Goal: Communication & Community: Answer question/provide support

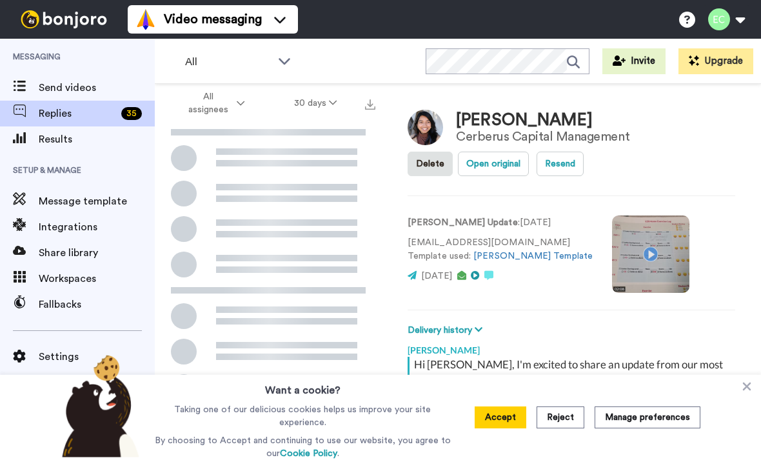
scroll to position [45, 0]
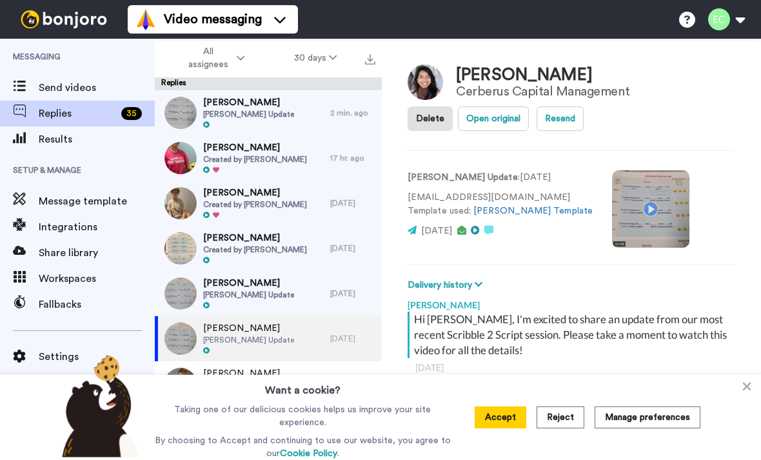
click at [247, 117] on span "[PERSON_NAME] Update" at bounding box center [248, 114] width 91 height 10
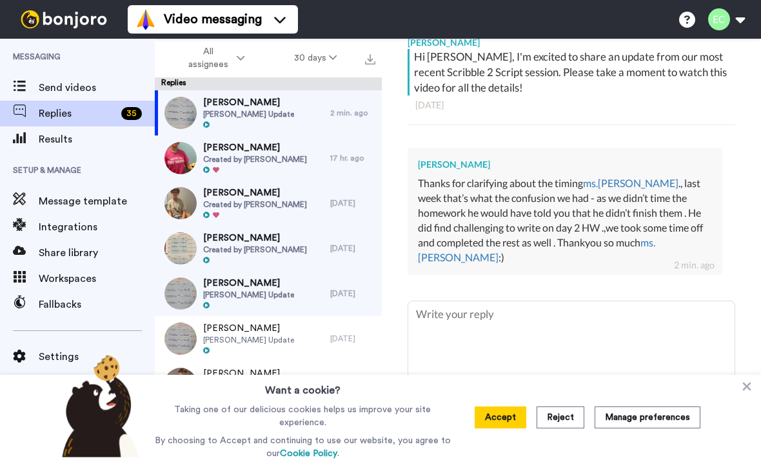
scroll to position [262, 0]
type textarea "x"
type textarea "Th"
type textarea "x"
type textarea "Tha"
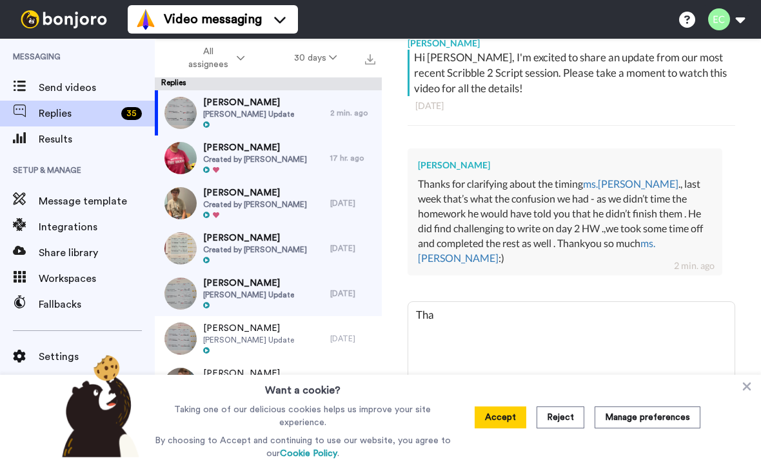
type textarea "x"
type textarea "Than"
type textarea "x"
type textarea "Thank"
type textarea "x"
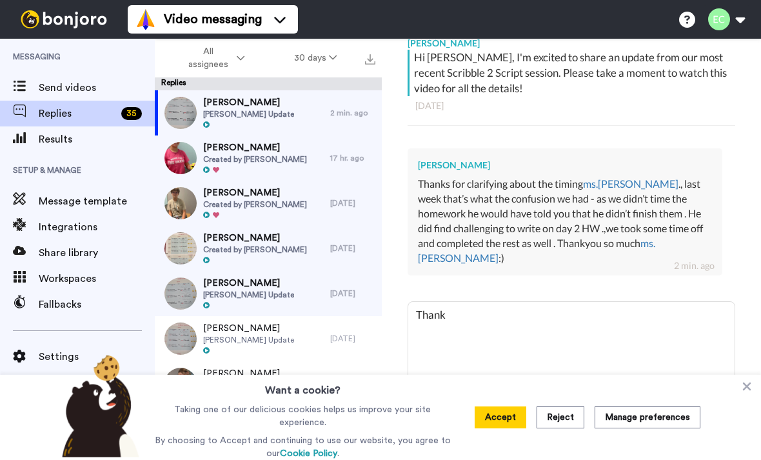
type textarea "Thank"
type textarea "x"
type textarea "Thank y"
type textarea "x"
type textarea "Thank yo"
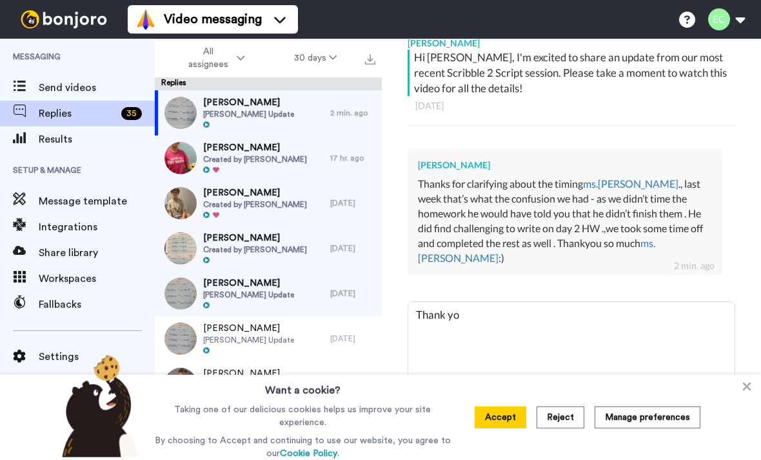
type textarea "x"
type textarea "Thank you"
type textarea "x"
type textarea "Thank you"
type textarea "x"
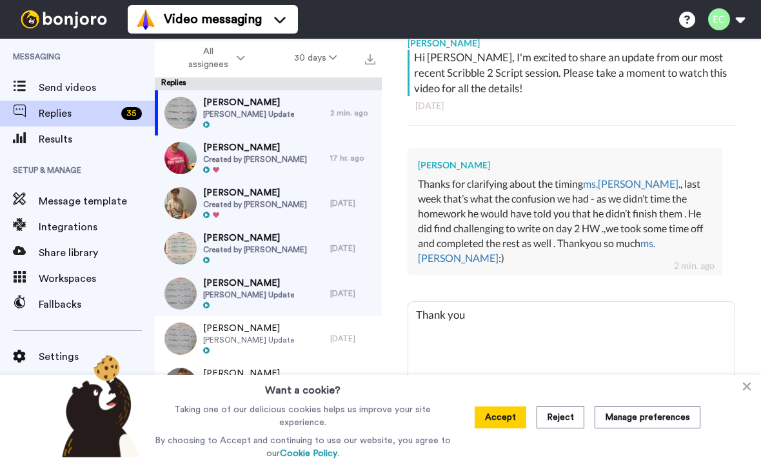
type textarea "Thank you f"
type textarea "x"
type textarea "Thank you fo"
type textarea "x"
type textarea "Thank you for"
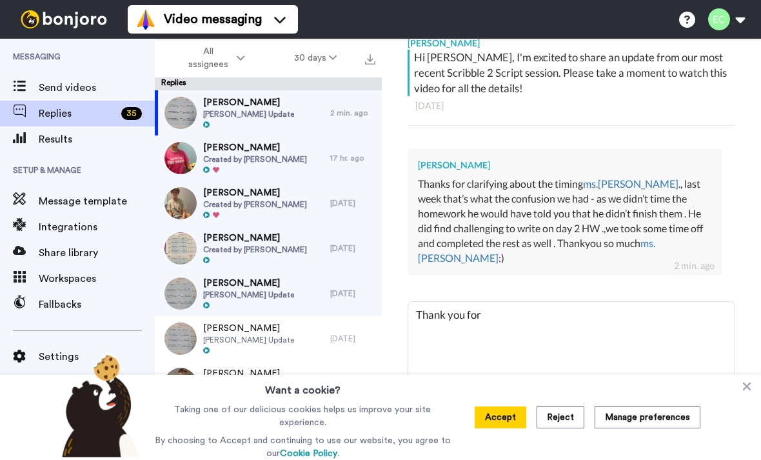
type textarea "x"
type textarea "Thank you for"
type textarea "x"
type textarea "Thank you for f"
type textarea "x"
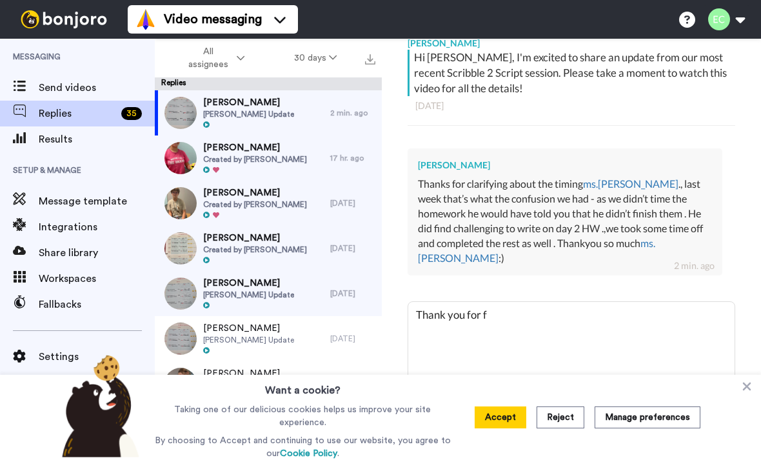
type textarea "Thank you for fo"
type textarea "x"
type textarea "Thank you for f"
type textarea "x"
type textarea "Thank you for"
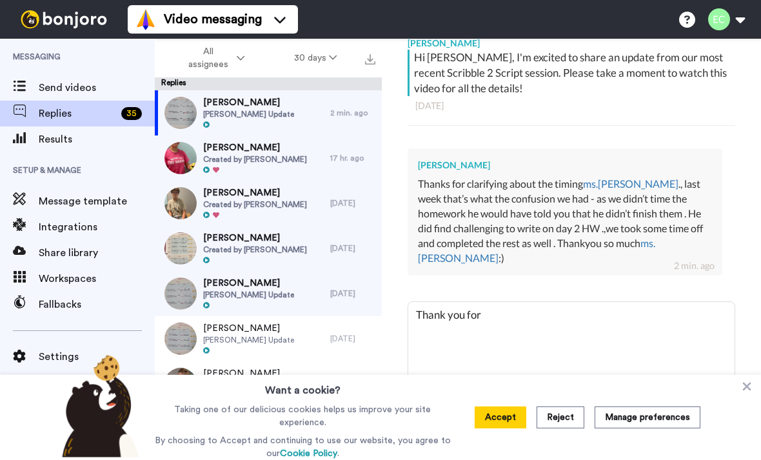
type textarea "x"
type textarea "Thank you for cl"
type textarea "x"
type textarea "Thank you for cla"
type textarea "x"
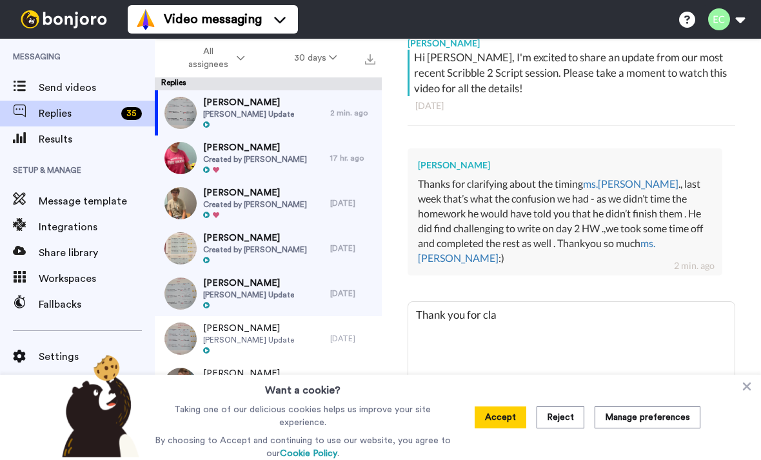
type textarea "Thank you for clar"
type textarea "x"
type textarea "Thank you for clari"
type textarea "x"
type textarea "Thank you for [PERSON_NAME]"
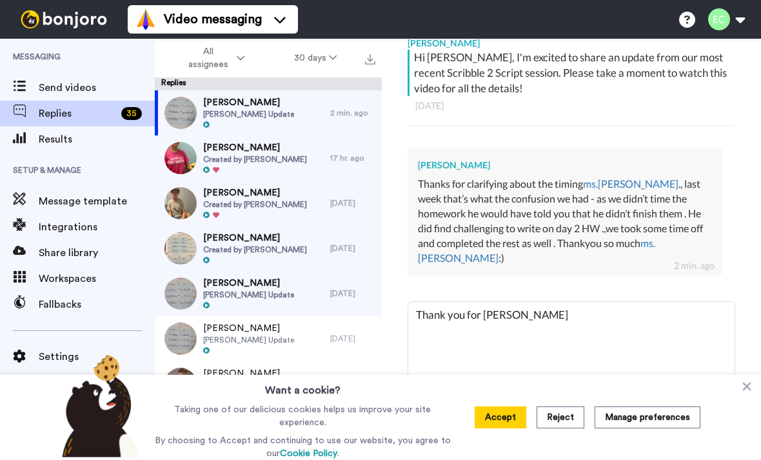
type textarea "x"
type textarea "Thank you for clarify"
type textarea "x"
type textarea "Thank you for clarifyi"
type textarea "x"
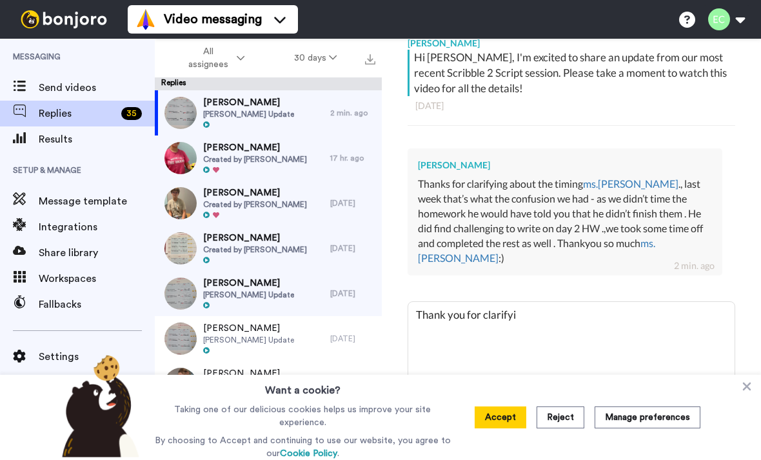
type textarea "Thank you for clarifyin"
type textarea "x"
type textarea "Thank you for clarifying"
type textarea "x"
type textarea "Thank you for clarifyin"
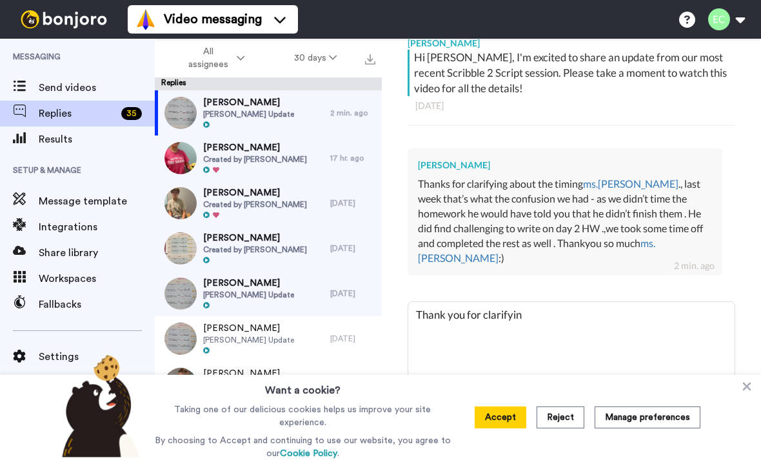
type textarea "x"
type textarea "Thank you for clarifyi"
type textarea "x"
type textarea "Thank you for clarify"
type textarea "x"
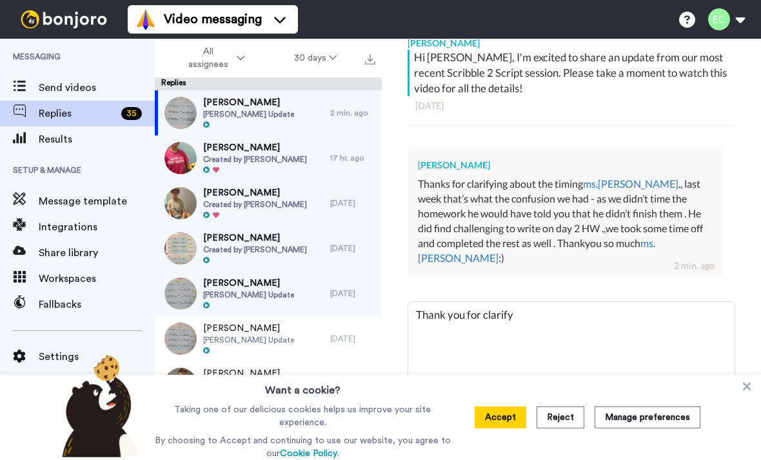
type textarea "Thank you for [PERSON_NAME]"
type textarea "x"
type textarea "Thank you for clari"
type textarea "x"
type textarea "Thank you for clar"
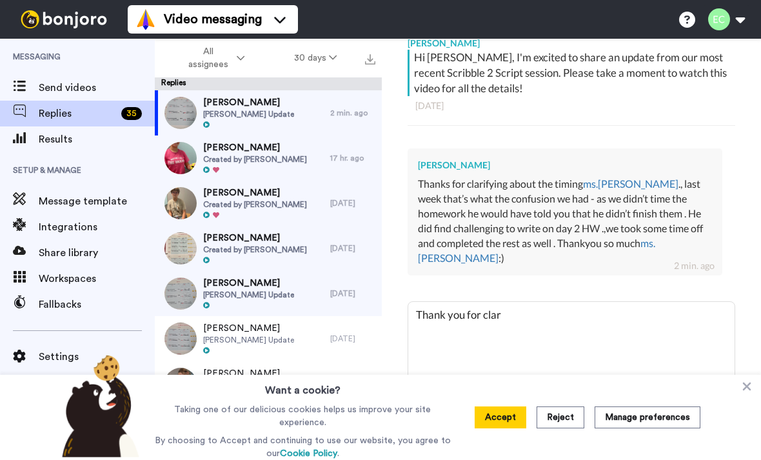
type textarea "x"
type textarea "Thank you for cla"
type textarea "x"
type textarea "Thank you for cl"
type textarea "x"
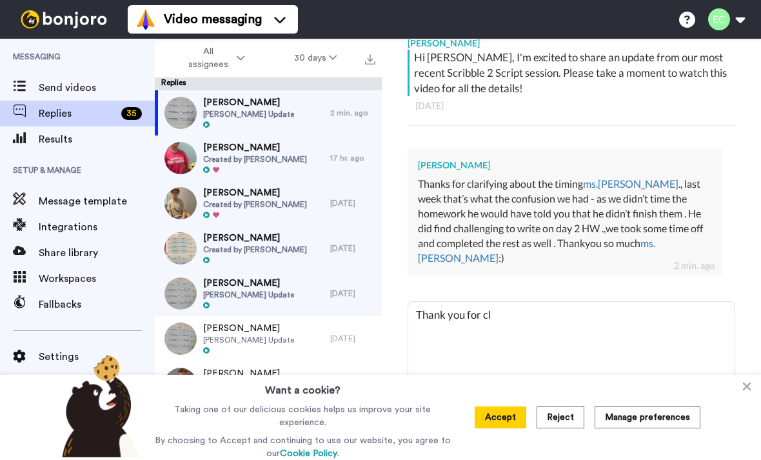
type textarea "Thank you for c"
type textarea "x"
type textarea "Thank you for"
type textarea "x"
type textarea "Thank you for f"
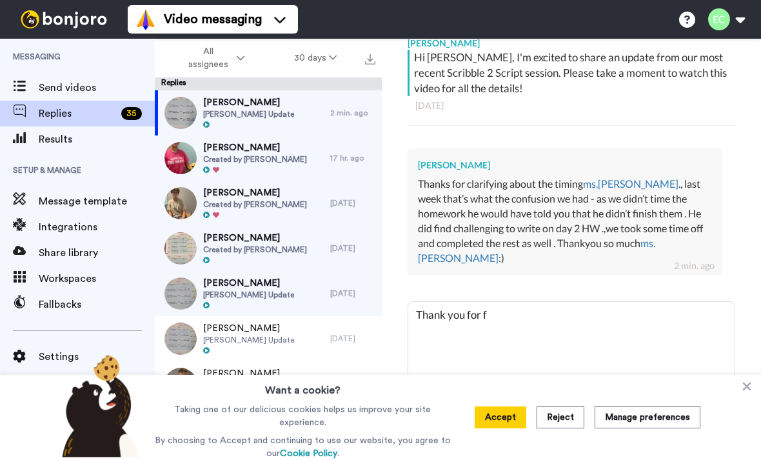
type textarea "x"
type textarea "Thank you for fo"
type textarea "x"
type textarea "Thank you for fol"
type textarea "x"
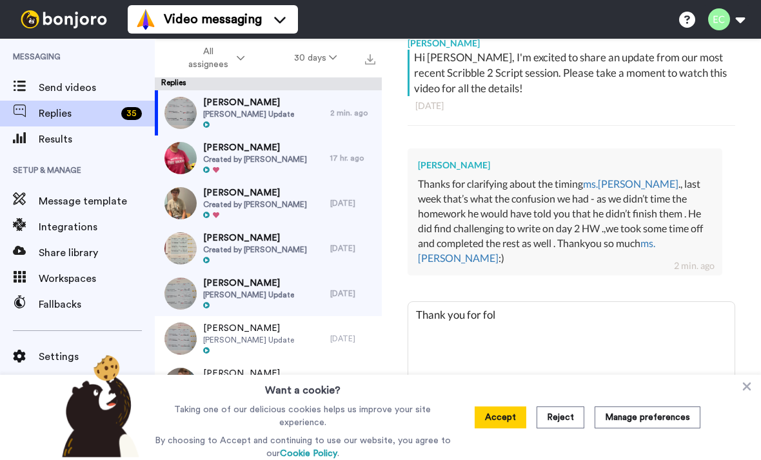
type textarea "Thank you for foll"
type textarea "x"
type textarea "Thank you for follo"
type textarea "x"
type textarea "Thank you for followi"
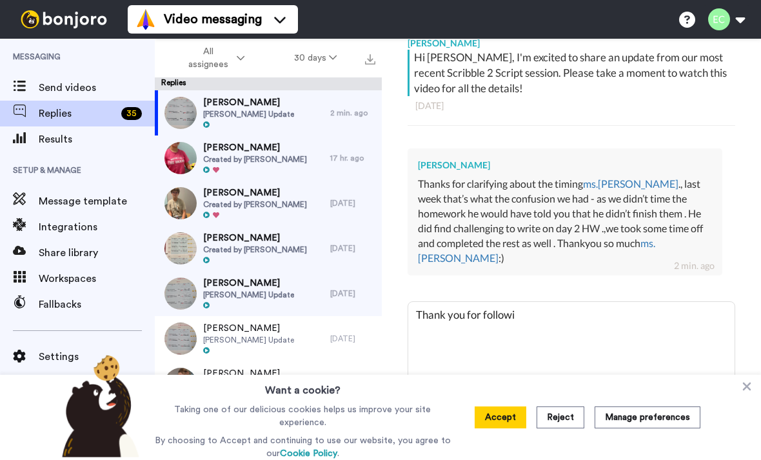
type textarea "x"
type textarea "Thank you for followin"
type textarea "x"
type textarea "Thank you for following"
type textarea "x"
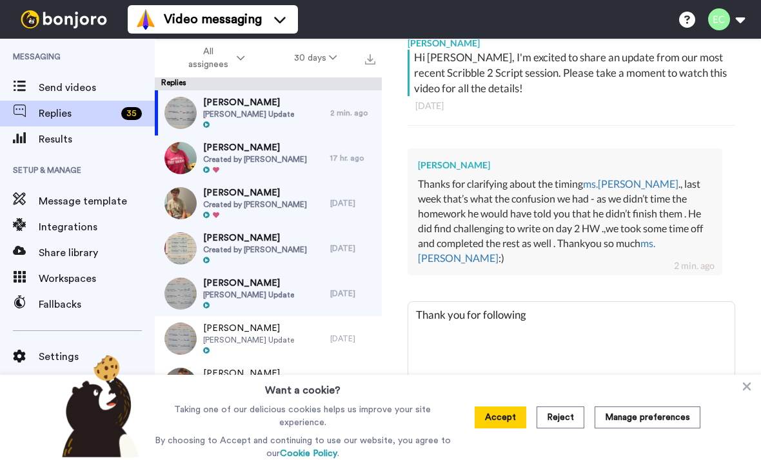
type textarea "Thank you for following i"
type textarea "x"
type textarea "Thank you for following"
type textarea "x"
type textarea "Thank you for following u"
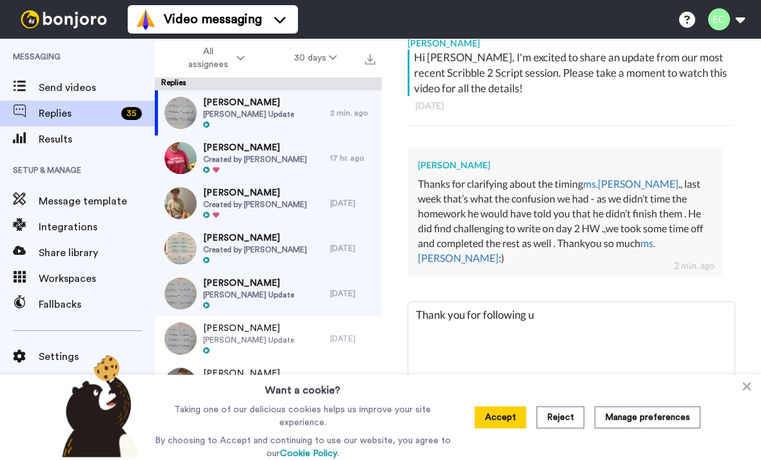
type textarea "x"
type textarea "Thank you for following up"
type textarea "x"
type textarea "Thank you for following up"
type textarea "x"
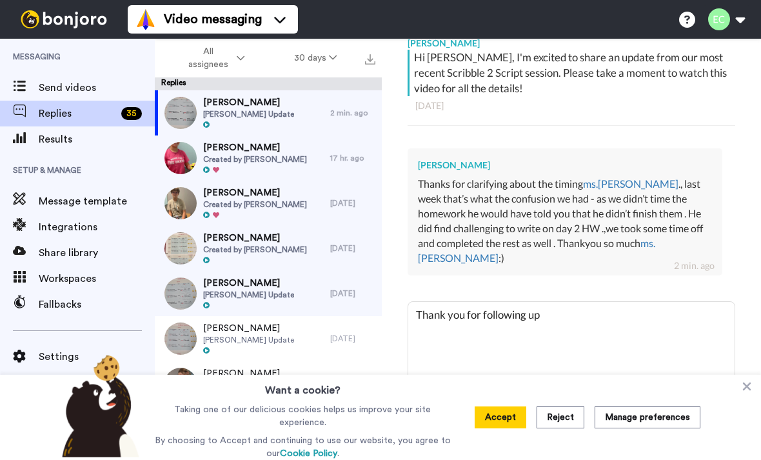
type textarea "Thank you for following up a"
type textarea "x"
type textarea "Thank you for following up ab"
type textarea "x"
type textarea "Thank you for following up abo"
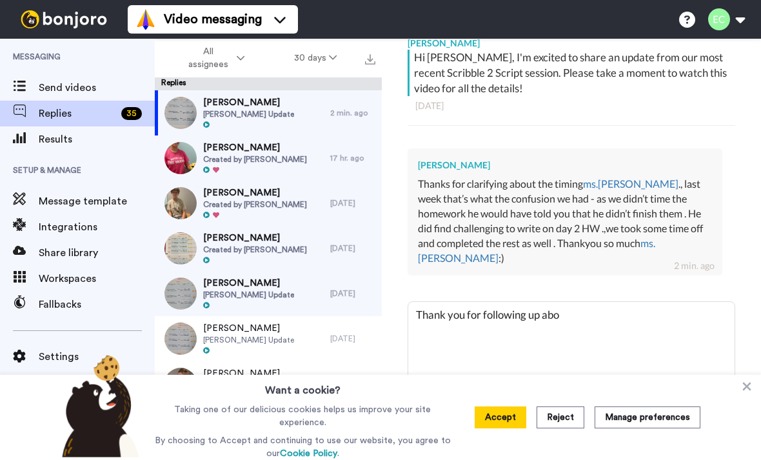
type textarea "x"
type textarea "Thank you for following up abou"
type textarea "x"
type textarea "Thank you for following up about"
type textarea "x"
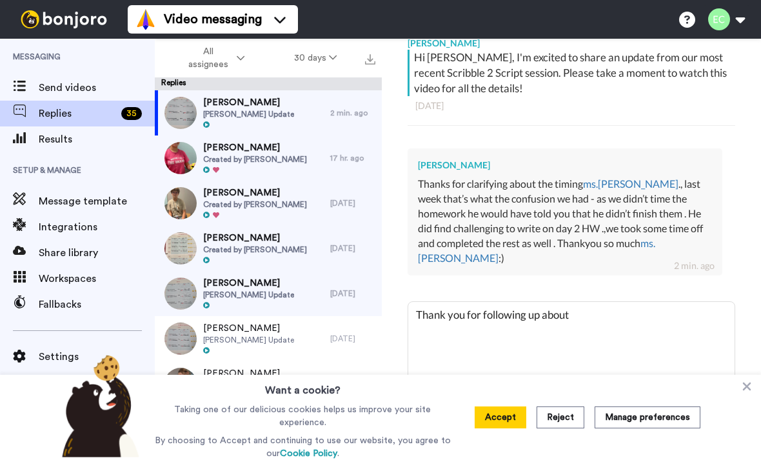
type textarea "Thank you for following up about"
type textarea "x"
type textarea "Thank you for following up about t"
type textarea "x"
type textarea "Thank you for following up about th"
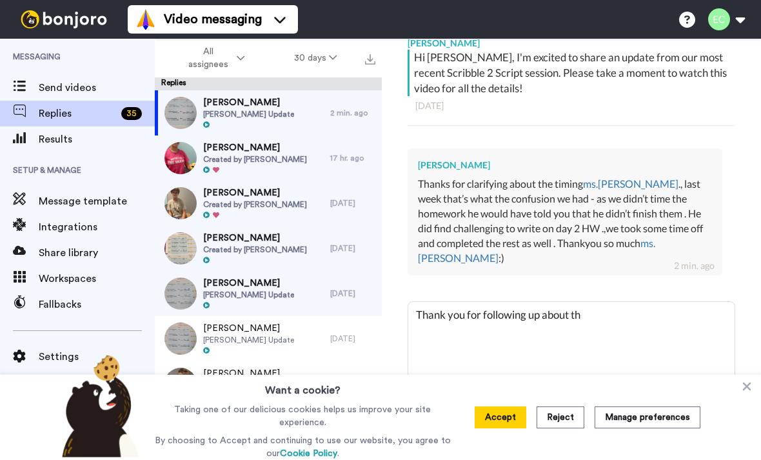
type textarea "x"
type textarea "Thank you for following up about tha"
type textarea "x"
type textarea "Thank you for following up about that"
type textarea "x"
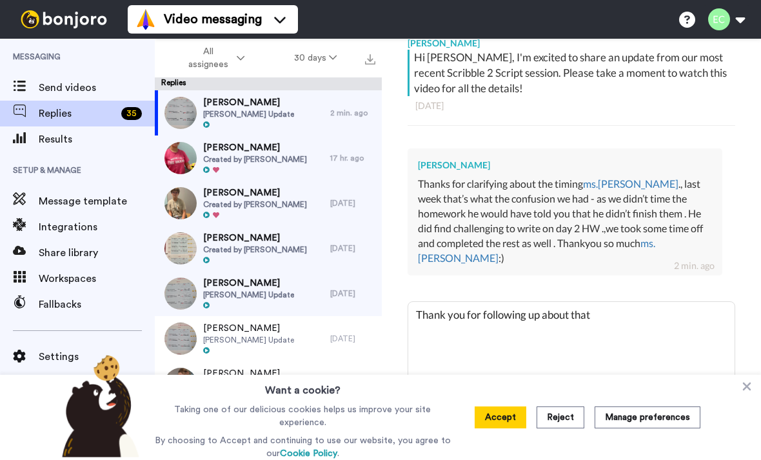
type textarea "Thank you for following up about tha"
type textarea "x"
type textarea "Thank you for following up about th"
type textarea "x"
type textarea "Thank you for following up about t"
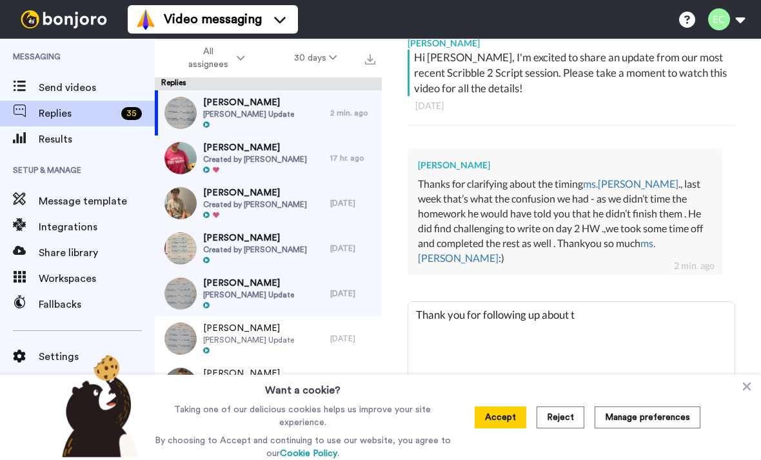
type textarea "x"
type textarea "Thank you for following up about"
type textarea "x"
type textarea "Thank you for following up about"
type textarea "x"
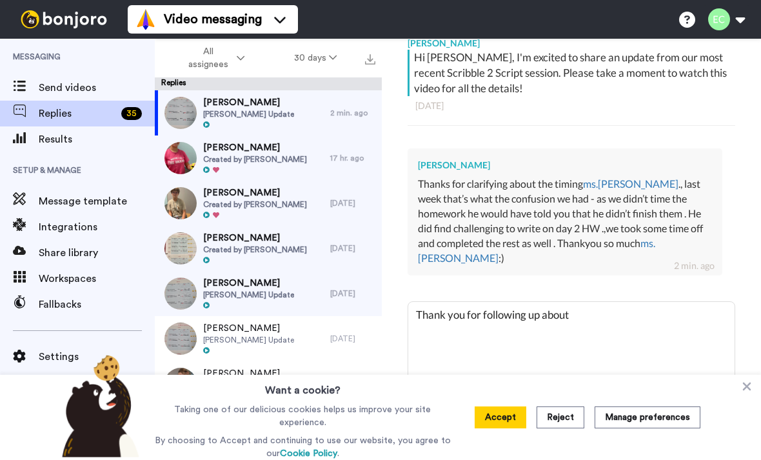
type textarea "Thank you for following up abou"
type textarea "x"
type textarea "Thank you for following up abo"
type textarea "x"
type textarea "Thank you for following up ab"
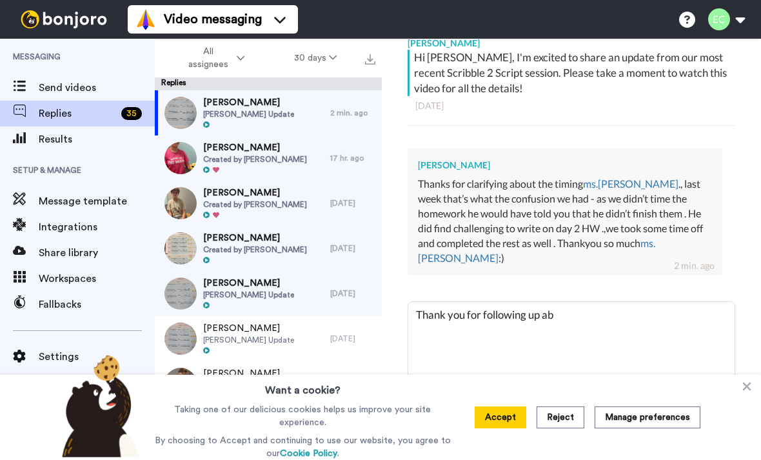
type textarea "x"
type textarea "Thank you for following up a"
type textarea "x"
type textarea "Thank you for following up"
type textarea "x"
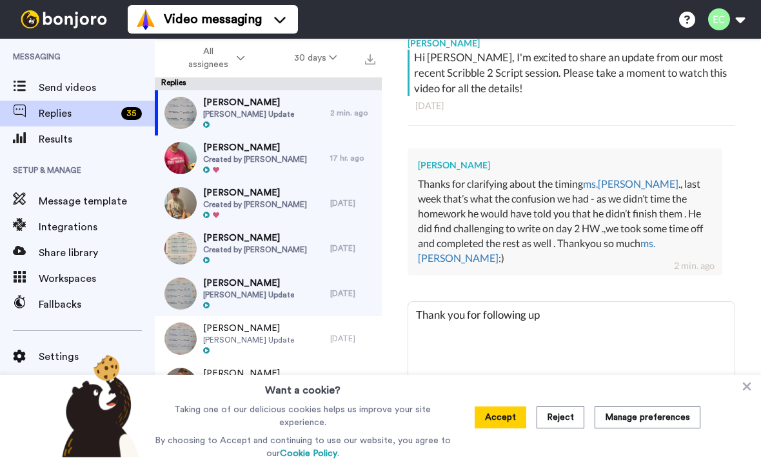
type textarea "Thank you for following up"
type textarea "x"
type textarea "Thank you for following u"
type textarea "x"
type textarea "Thank you for following"
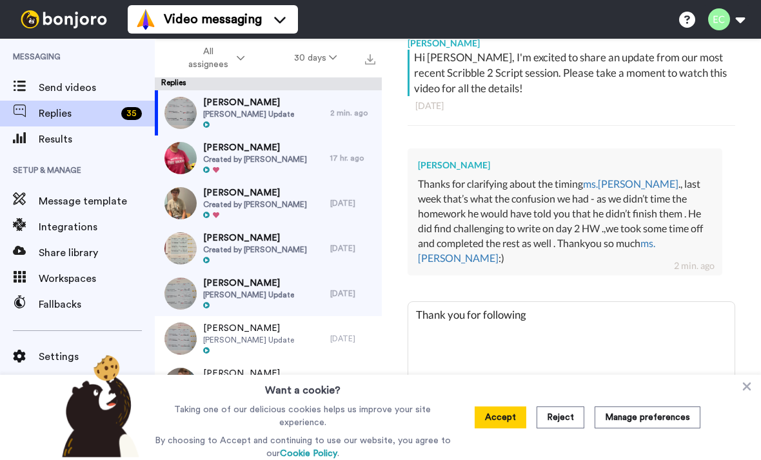
type textarea "x"
type textarea "Thank you for following t"
type textarea "x"
type textarea "Thank you for following th"
type textarea "x"
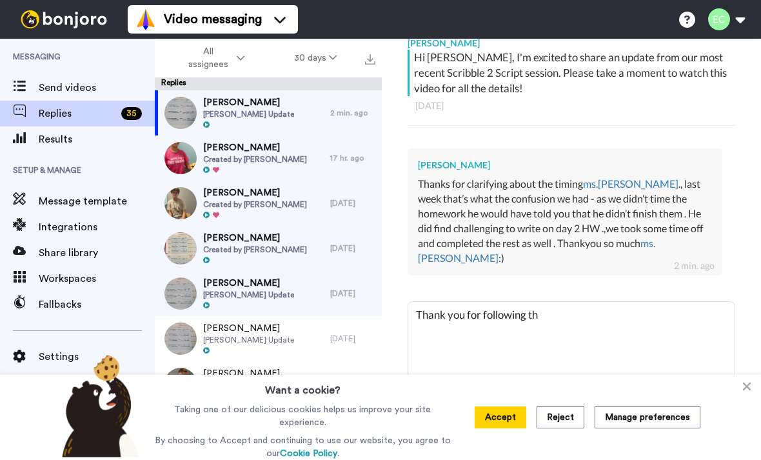
type textarea "Thank you for following tha"
type textarea "x"
type textarea "Thank you for following that"
type textarea "x"
type textarea "Thank you for following that"
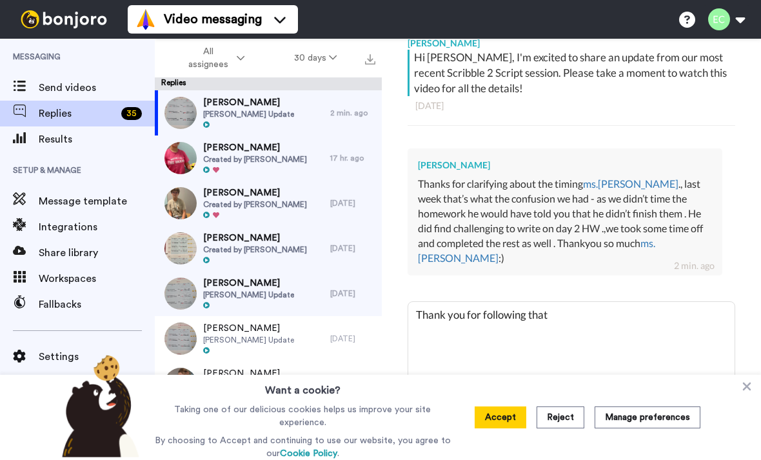
type textarea "x"
type textarea "Thank you for following that co"
type textarea "x"
type textarea "Thank you for following that com"
type textarea "x"
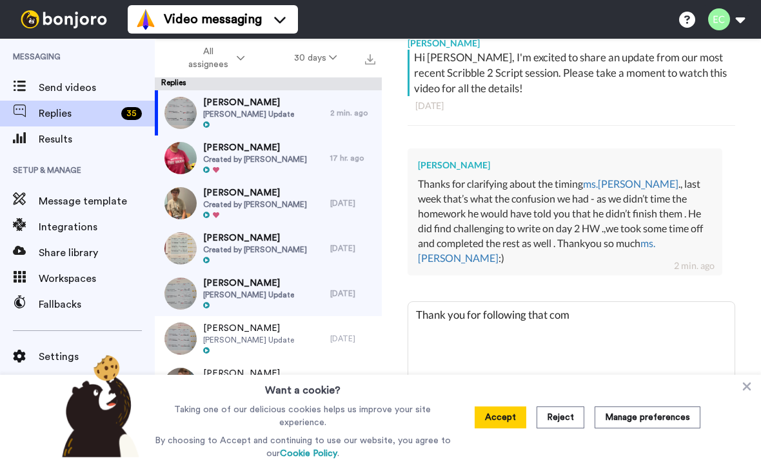
type textarea "Thank you for following that comm"
type textarea "x"
type textarea "Thank you for following that commu"
type textarea "x"
type textarea "Thank you for following that communi"
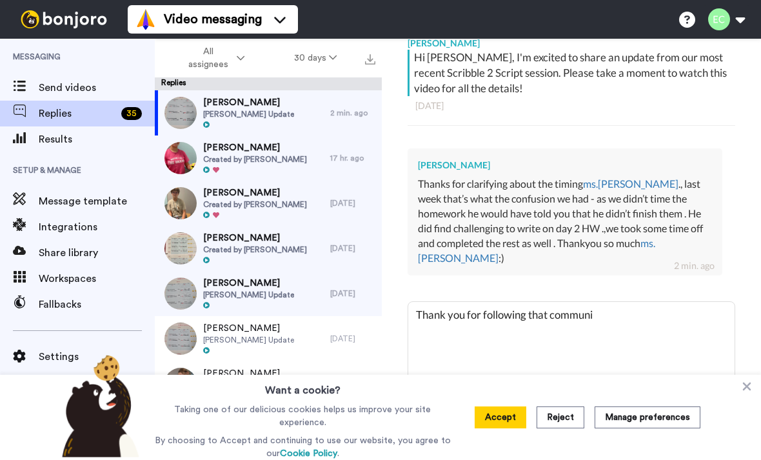
type textarea "x"
type textarea "Thank you for following that communic"
type textarea "x"
type textarea "Thank you for following that communicat"
type textarea "x"
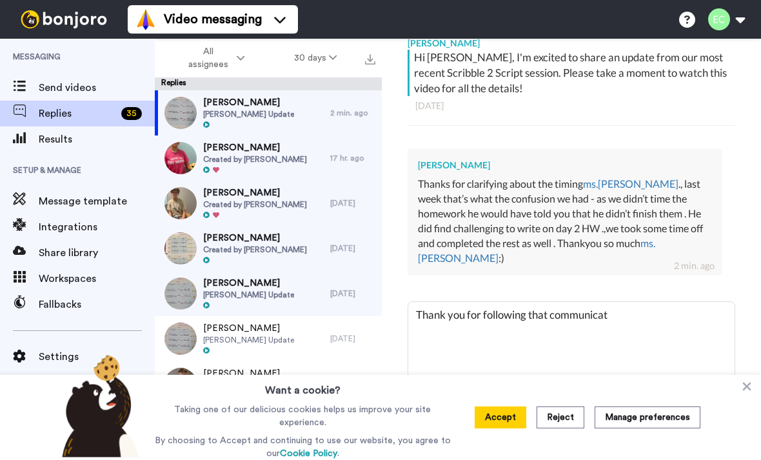
type textarea "Thank you for following that communicati"
type textarea "x"
type textarea "Thank you for following that communicatio"
type textarea "x"
type textarea "Thank you for following that communication"
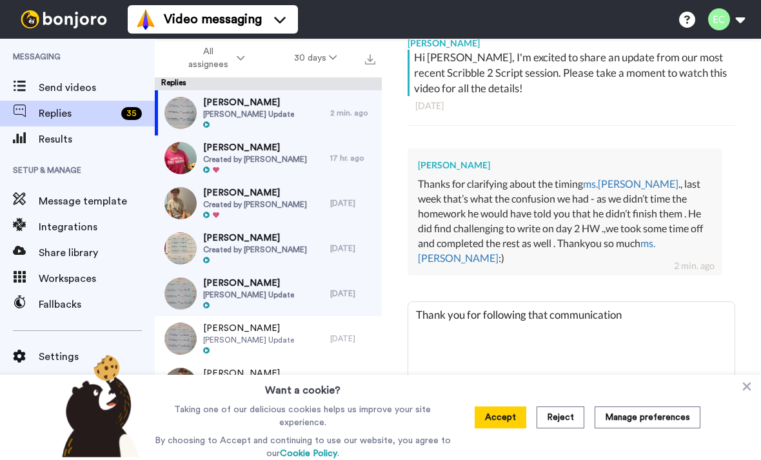
type textarea "x"
type textarea "Thank you for following that communication."
type textarea "x"
type textarea "Thank you for following that communication."
type textarea "x"
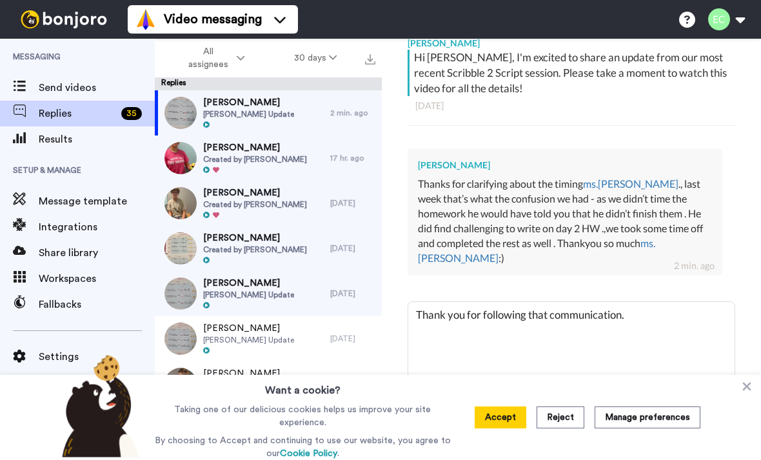
type textarea "Thank you for following that communication. Y"
type textarea "x"
type textarea "Thank you for following that communication. Ye"
type textarea "x"
type textarea "Thank you for following that communication. Yes"
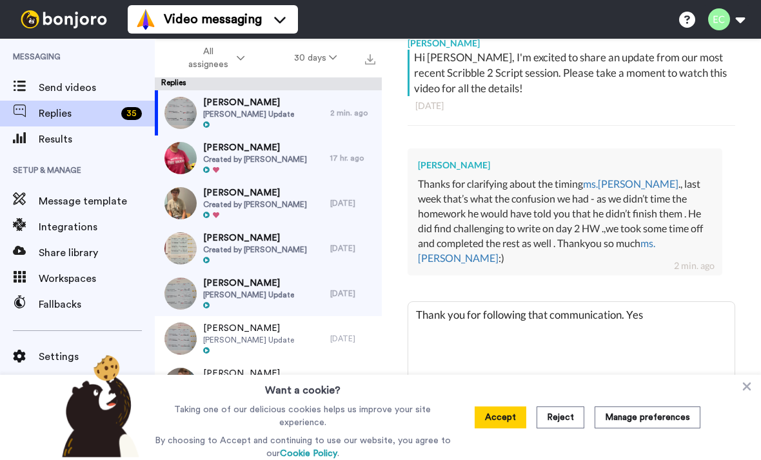
type textarea "x"
type textarea "Thank you for following that communication. Yes,"
type textarea "x"
type textarea "Thank you for following that communication. Yes,"
type textarea "x"
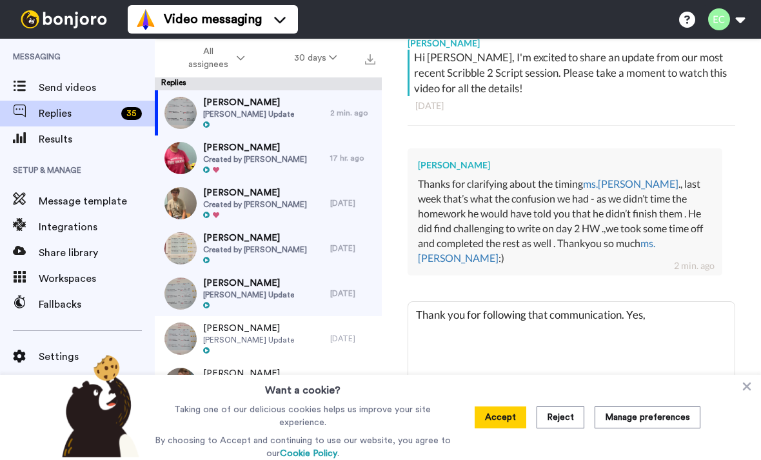
type textarea "Thank you for following that communication. Yes, h"
type textarea "x"
type textarea "Thank you for following that communication. Yes, he"
type textarea "x"
type textarea "Thank you for following that communication. Yes, he"
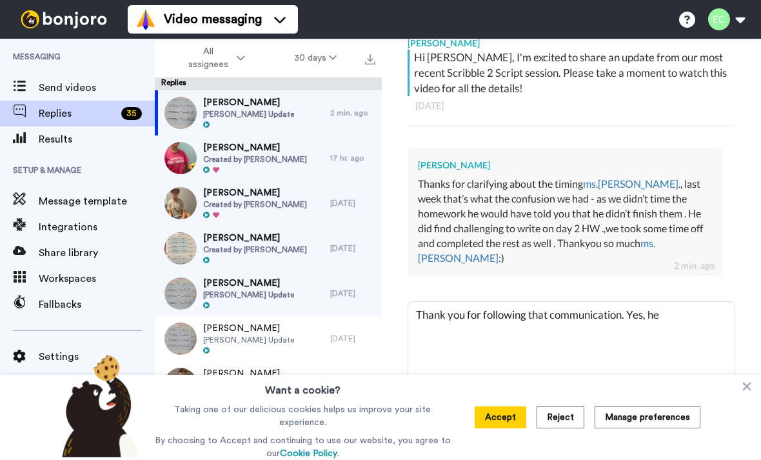
type textarea "x"
type textarea "Thank you for following that communication. Yes, he"
type textarea "x"
type textarea "Thank you for following that communication. Yes, h"
type textarea "x"
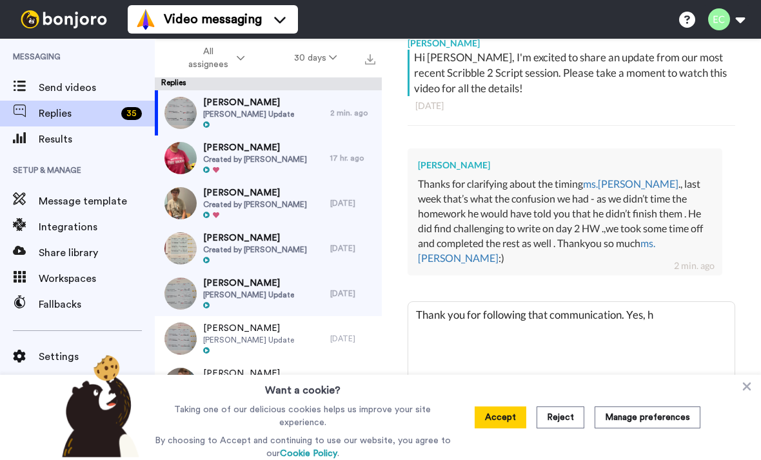
type textarea "Thank you for following that communication. Yes,"
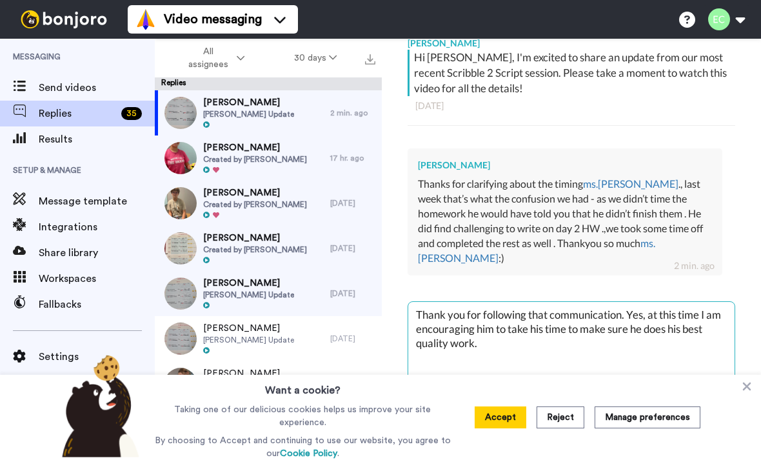
click at [532, 302] on textarea "Thank you for following that communication. Yes, at this time I am encouraging …" at bounding box center [571, 341] width 326 height 79
drag, startPoint x: 626, startPoint y: 293, endPoint x: 517, endPoint y: 290, distance: 108.4
click at [517, 302] on textarea "Thank you for following that communication. Yes, at this time I am encouraging …" at bounding box center [571, 341] width 326 height 79
click at [504, 302] on textarea "Thank you for following that communication. Yes, at this time I am encouraging …" at bounding box center [571, 341] width 326 height 79
drag, startPoint x: 530, startPoint y: 293, endPoint x: 485, endPoint y: 292, distance: 44.5
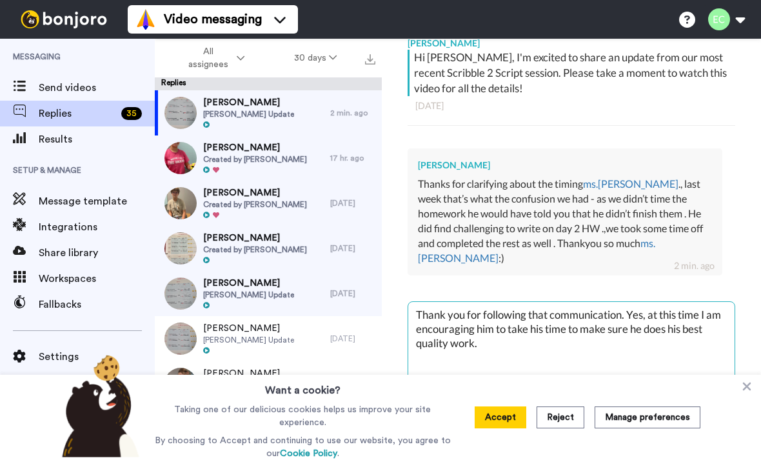
click at [485, 302] on textarea "Thank you for following that communication. Yes, at this time I am encouraging …" at bounding box center [571, 341] width 326 height 79
click at [503, 320] on textarea "Thank you for that communication. Yes, at this time I am encouraging him to tak…" at bounding box center [571, 341] width 326 height 79
drag, startPoint x: 668, startPoint y: 306, endPoint x: 621, endPoint y: 306, distance: 47.7
click at [621, 306] on textarea "Thank you for that communication. Yes, at this time I am encouraging him to tak…" at bounding box center [571, 341] width 326 height 79
click at [549, 320] on textarea "Thank you for that communication. Yes, at this time I am encouraging him to tak…" at bounding box center [571, 341] width 326 height 79
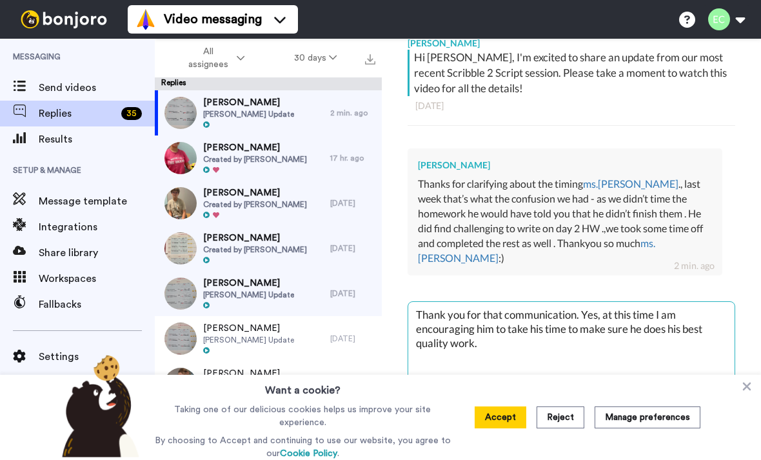
click at [579, 302] on textarea "Thank you for that communication. Yes, at this time I am encouraging him to tak…" at bounding box center [571, 341] width 326 height 79
click at [416, 302] on textarea "Thank you for that communication and for the continued support you provide at h…" at bounding box center [571, 341] width 326 height 79
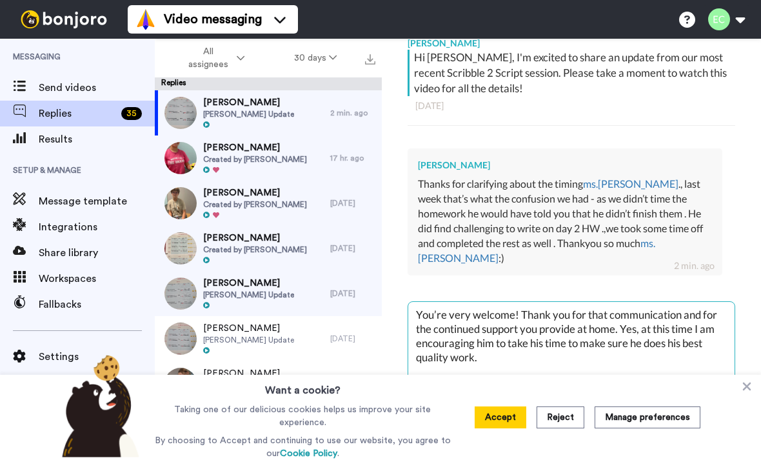
click at [515, 334] on textarea "You’re very welcome! Thank you for that communication and for the continued sup…" at bounding box center [571, 341] width 326 height 79
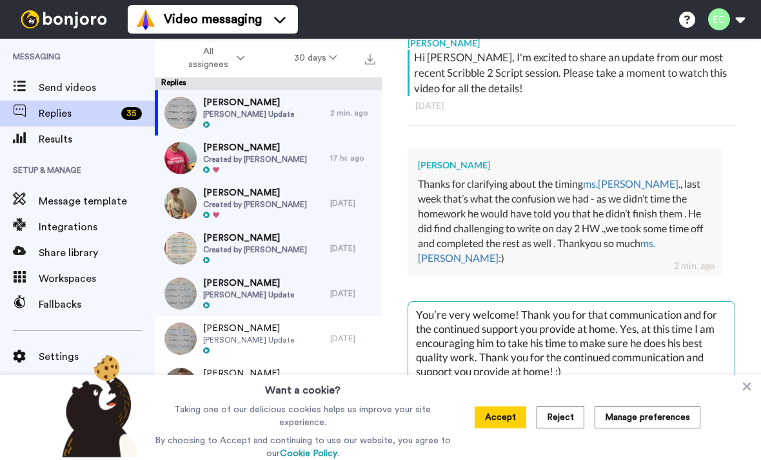
drag, startPoint x: 623, startPoint y: 306, endPoint x: 523, endPoint y: 292, distance: 101.1
click at [523, 302] on textarea "You’re very welcome! Thank you for that communication and for the continued sup…" at bounding box center [571, 341] width 326 height 79
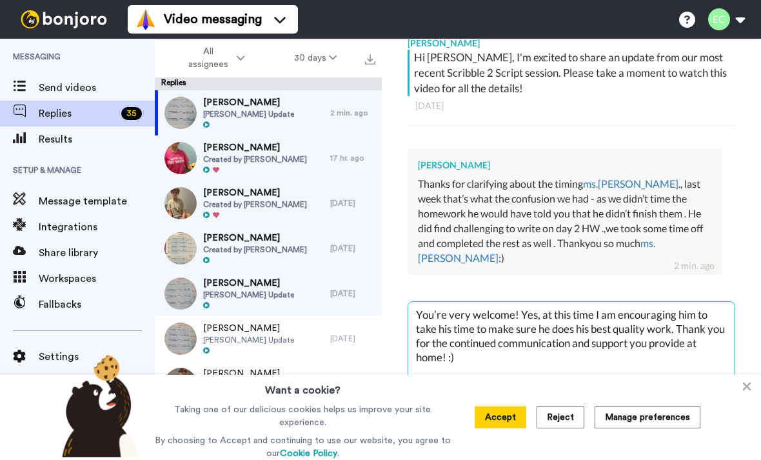
click at [489, 306] on textarea "You’re very welcome! Yes, at this time I am encouraging him to take his time to…" at bounding box center [571, 341] width 326 height 79
drag, startPoint x: 593, startPoint y: 293, endPoint x: 543, endPoint y: 290, distance: 50.4
click at [543, 302] on textarea "You’re very welcome! Yes, at this time I am encouraging him to take his time to…" at bounding box center [571, 341] width 326 height 79
click at [560, 302] on textarea "You’re very welcome! Yes, I am encouraging him to take his time to make sure he…" at bounding box center [571, 341] width 326 height 79
drag, startPoint x: 539, startPoint y: 306, endPoint x: 453, endPoint y: 312, distance: 86.0
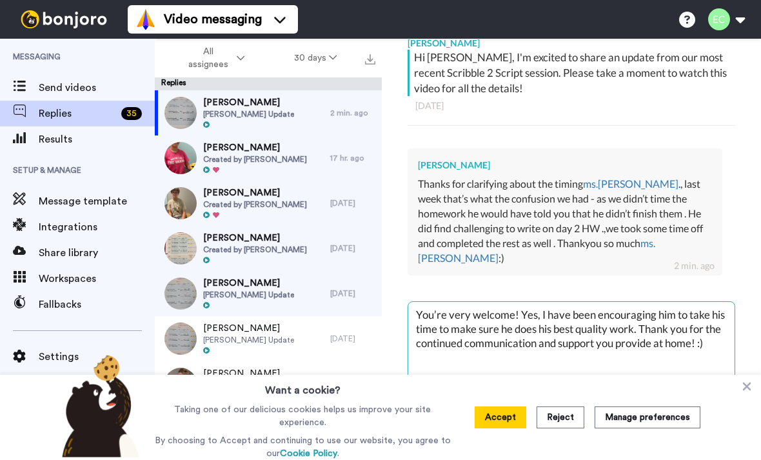
click at [453, 312] on textarea "You’re very welcome! Yes, I have been encouraging him to take his time to make …" at bounding box center [571, 341] width 326 height 79
click at [568, 306] on textarea "You’re very welcome! Yes, I have been encouraging him to take his time to do hi…" at bounding box center [571, 341] width 326 height 79
click at [539, 306] on textarea "You’re very welcome! Yes, I have been encouraging him to take his time to do hi…" at bounding box center [571, 341] width 326 height 79
click at [579, 306] on textarea "You’re very welcome! Yes, I have been encouraging him to take his time to do hi…" at bounding box center [571, 341] width 326 height 79
click at [512, 320] on textarea "You’re very welcome! Yes, I have been encouraging him to take his time to do hi…" at bounding box center [571, 341] width 326 height 79
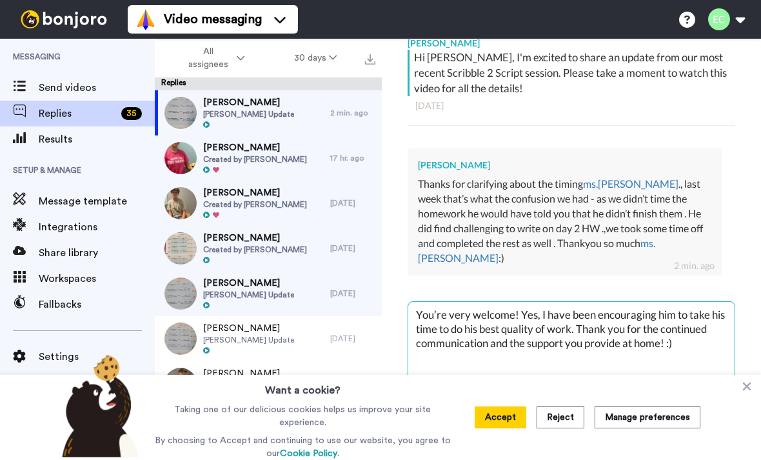
click at [708, 391] on img at bounding box center [713, 396] width 14 height 10
